Goal: Find specific page/section: Find specific page/section

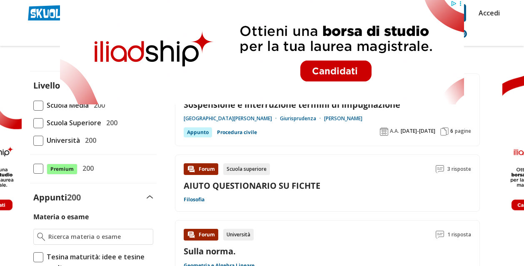
click at [40, 33] on div "Appunti Appunti Medie Italiano Matematica Storia Scienze Geografia Educazione C…" at bounding box center [262, 34] width 481 height 24
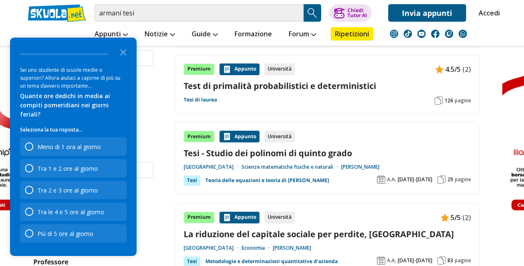
scroll to position [374, 0]
click at [128, 60] on icon "Close the survey" at bounding box center [123, 51] width 17 height 17
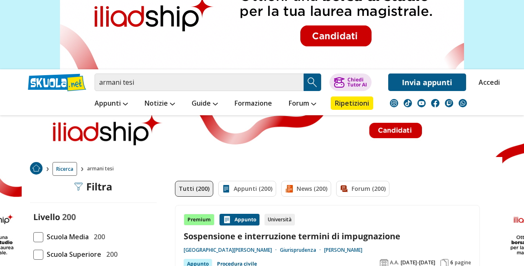
scroll to position [37, 0]
